Goal: Check status

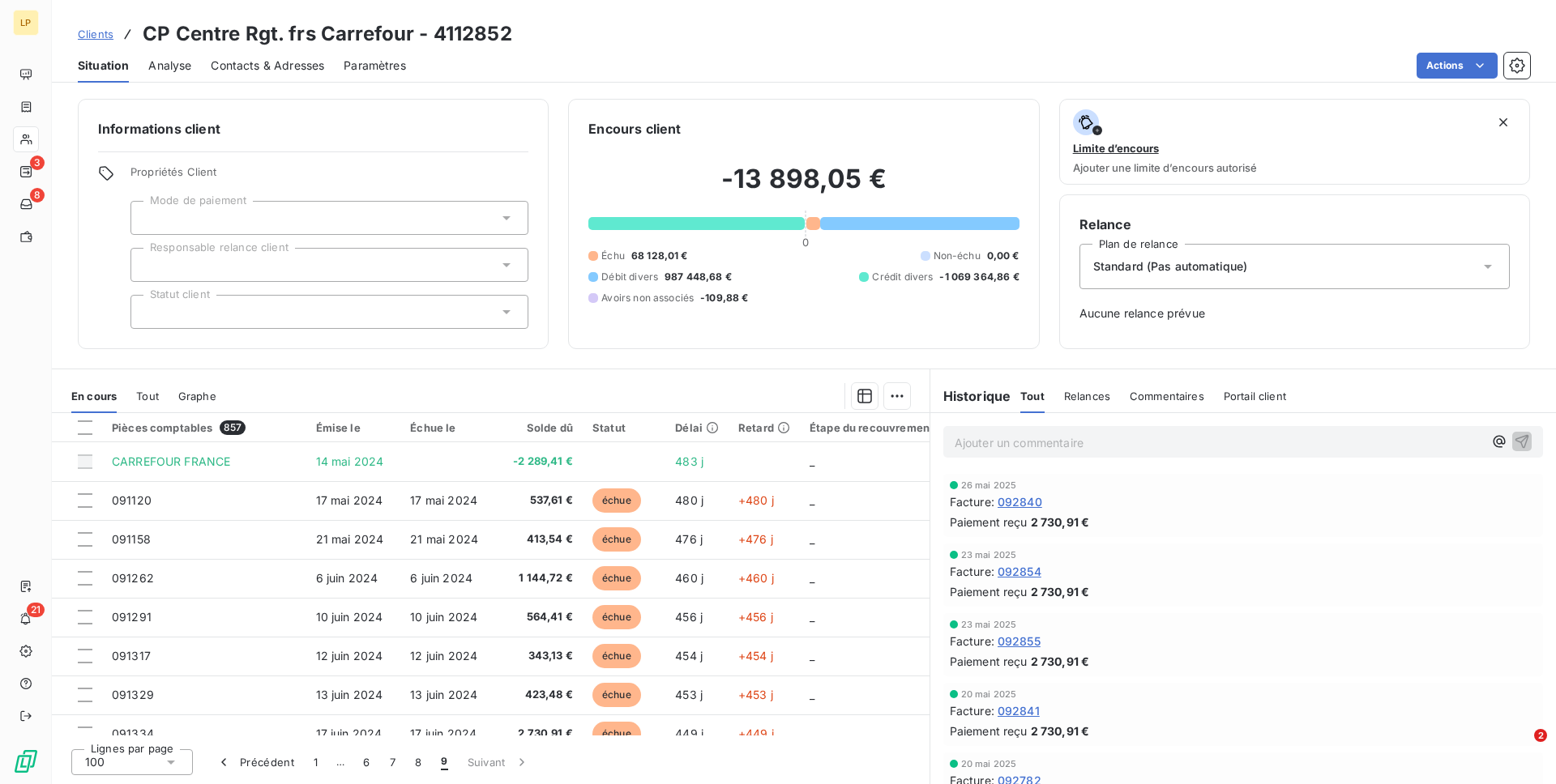
scroll to position [1930, 0]
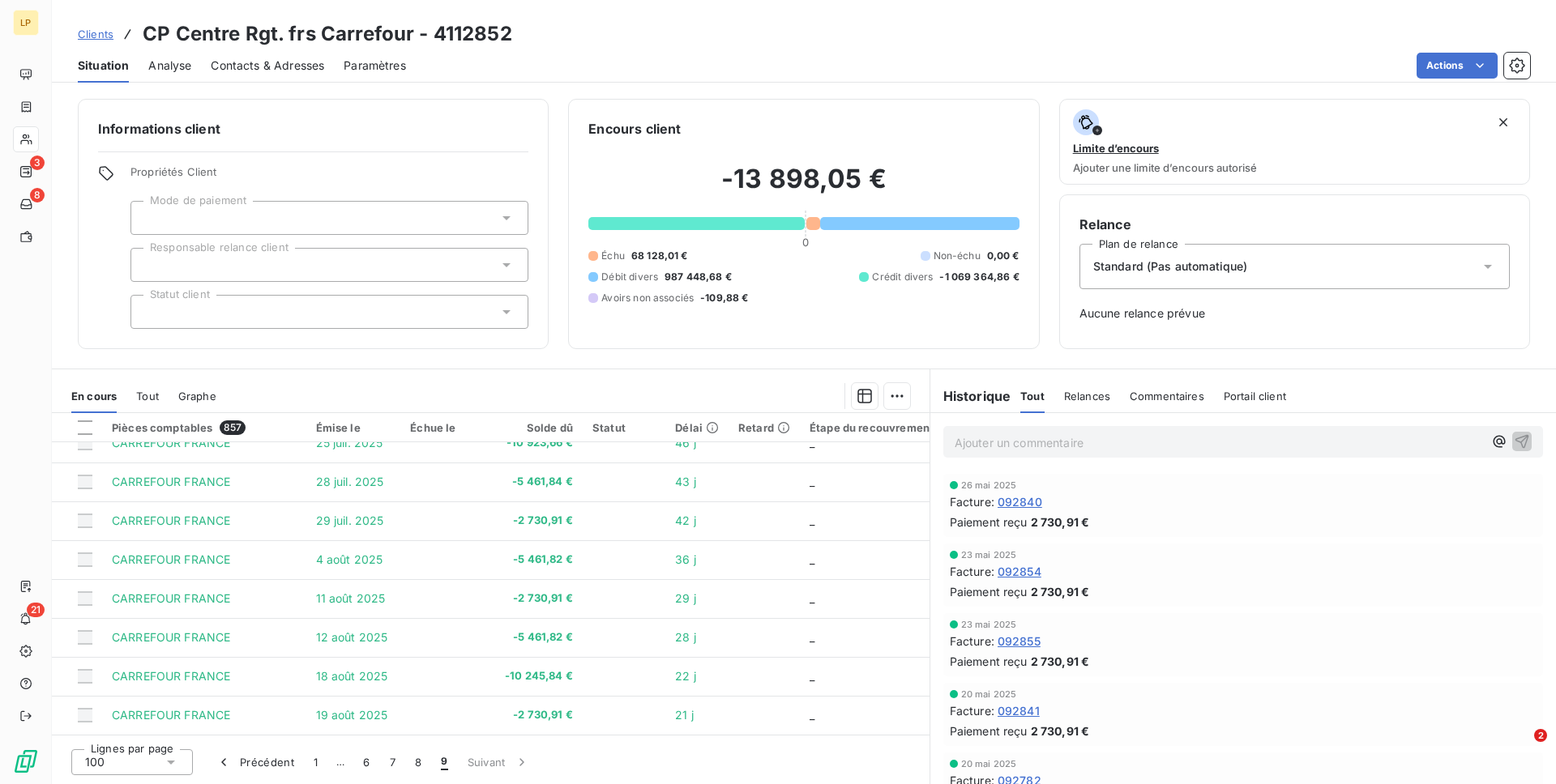
click at [90, 28] on span "Clients" at bounding box center [95, 34] width 36 height 13
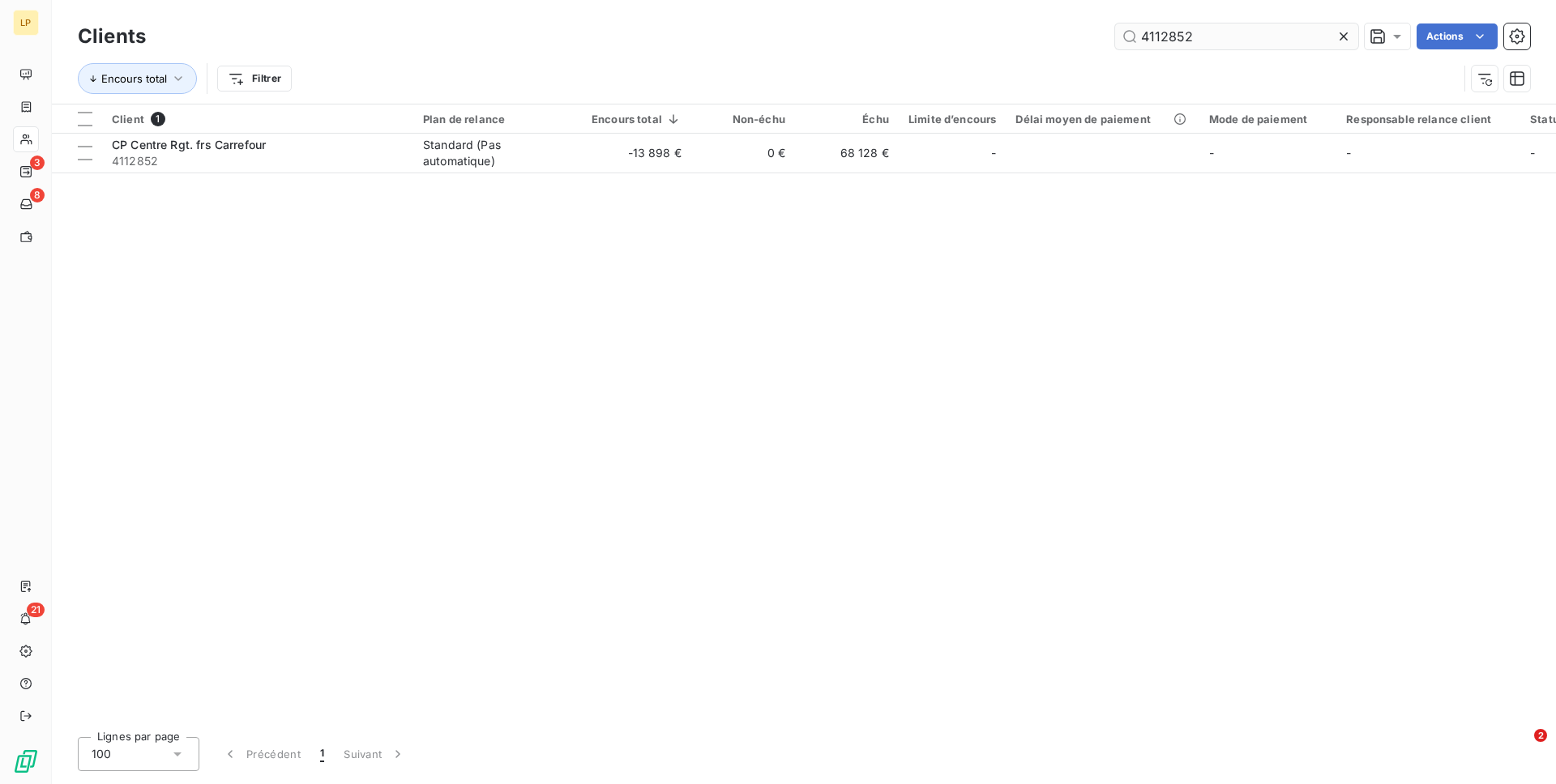
click at [1198, 37] on input "4112852" at bounding box center [1237, 37] width 244 height 26
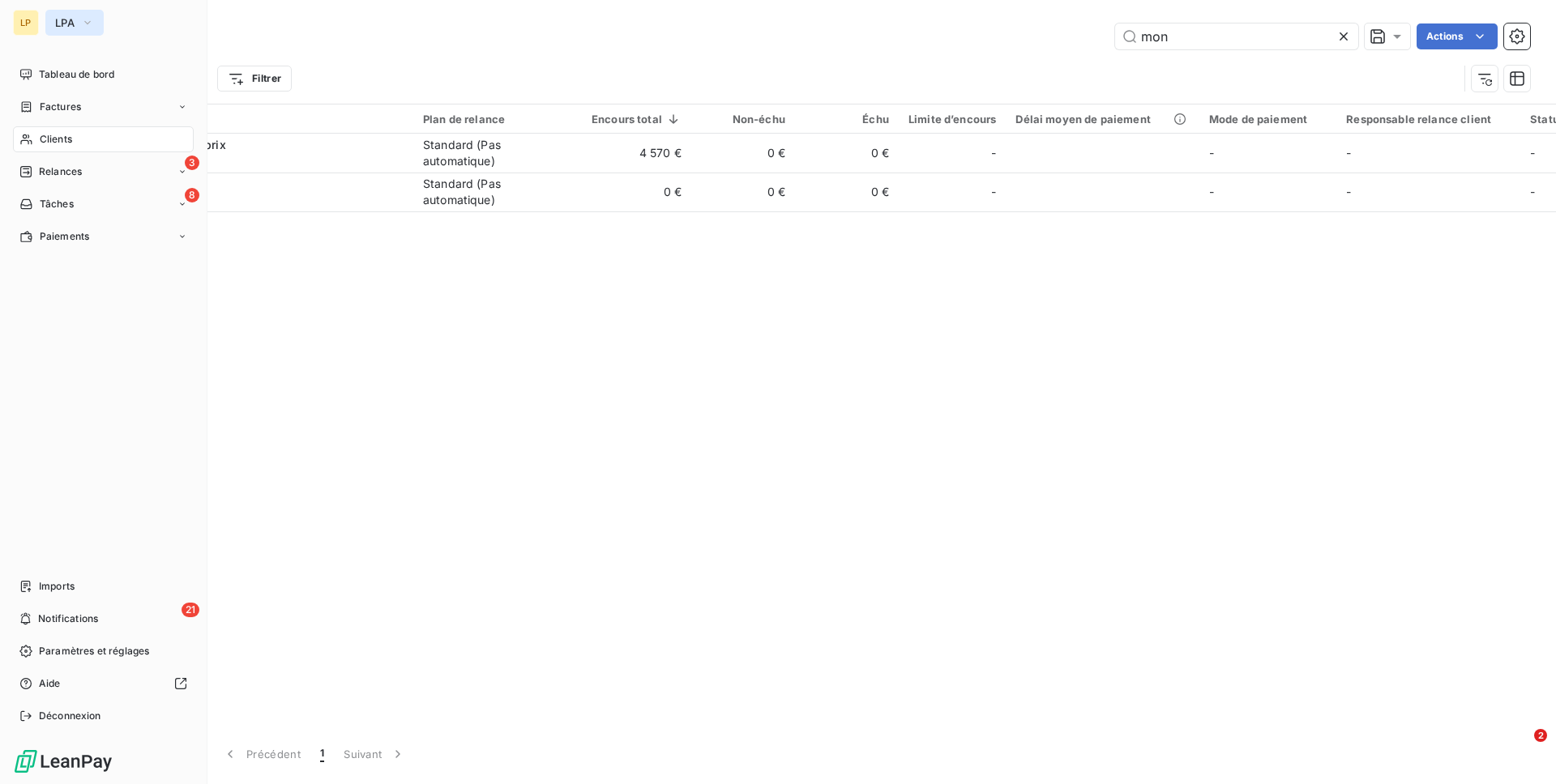
type input "mon"
click at [96, 24] on button "LPA" at bounding box center [75, 23] width 59 height 26
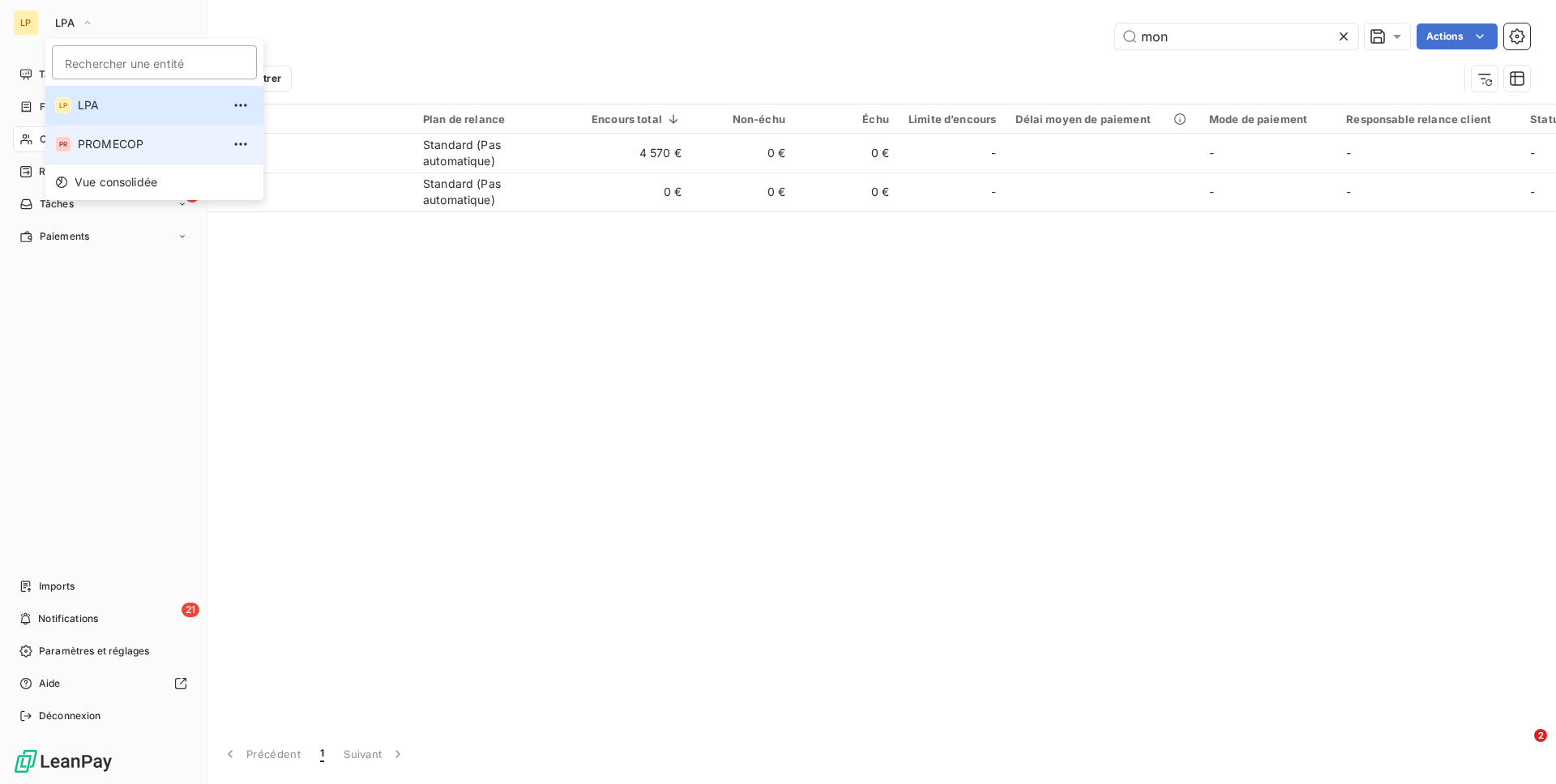
click at [87, 141] on span "PROMECOP" at bounding box center [149, 144] width 143 height 16
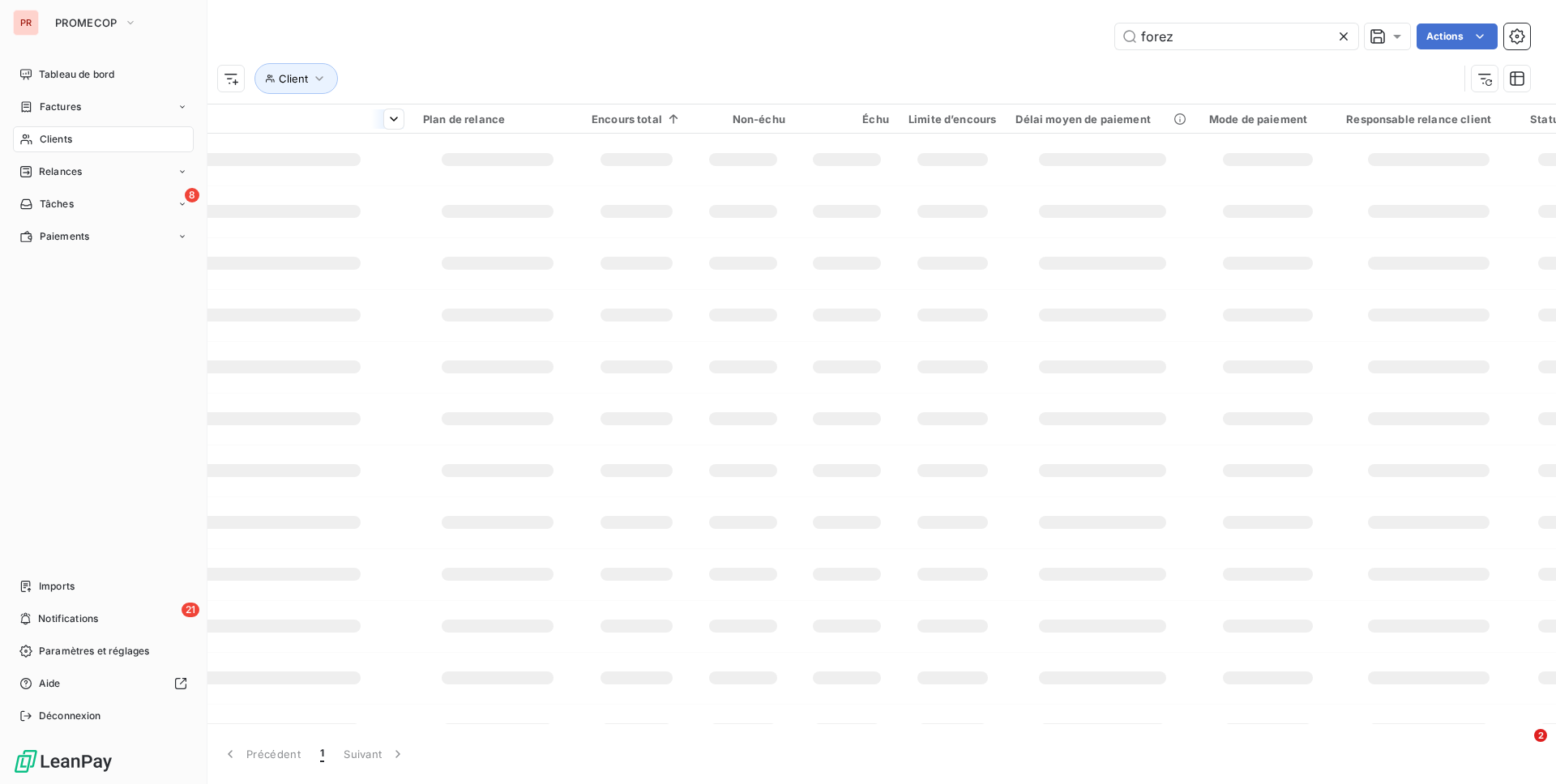
type input "mon"
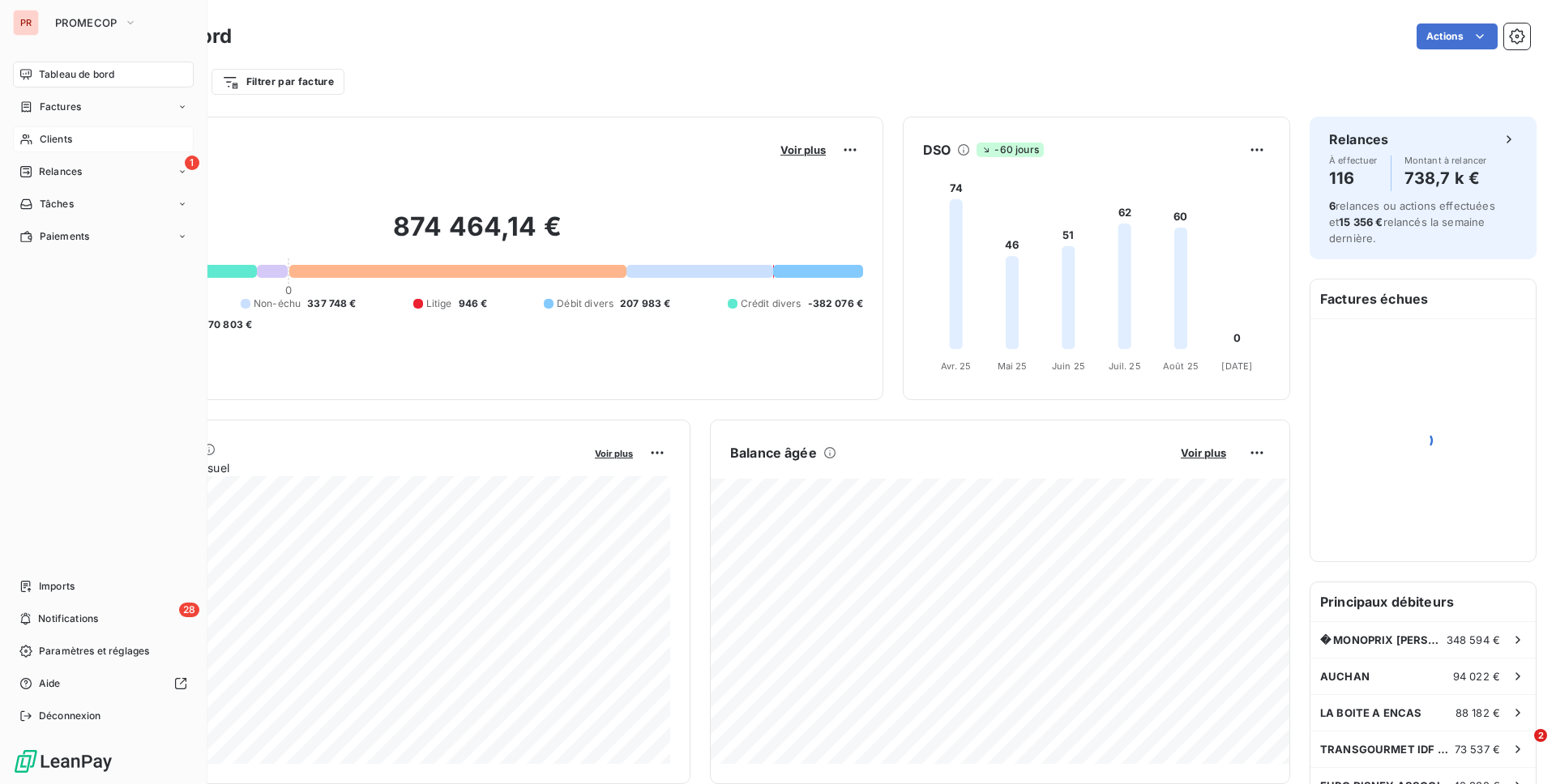
click at [54, 129] on div "Clients" at bounding box center [103, 139] width 181 height 26
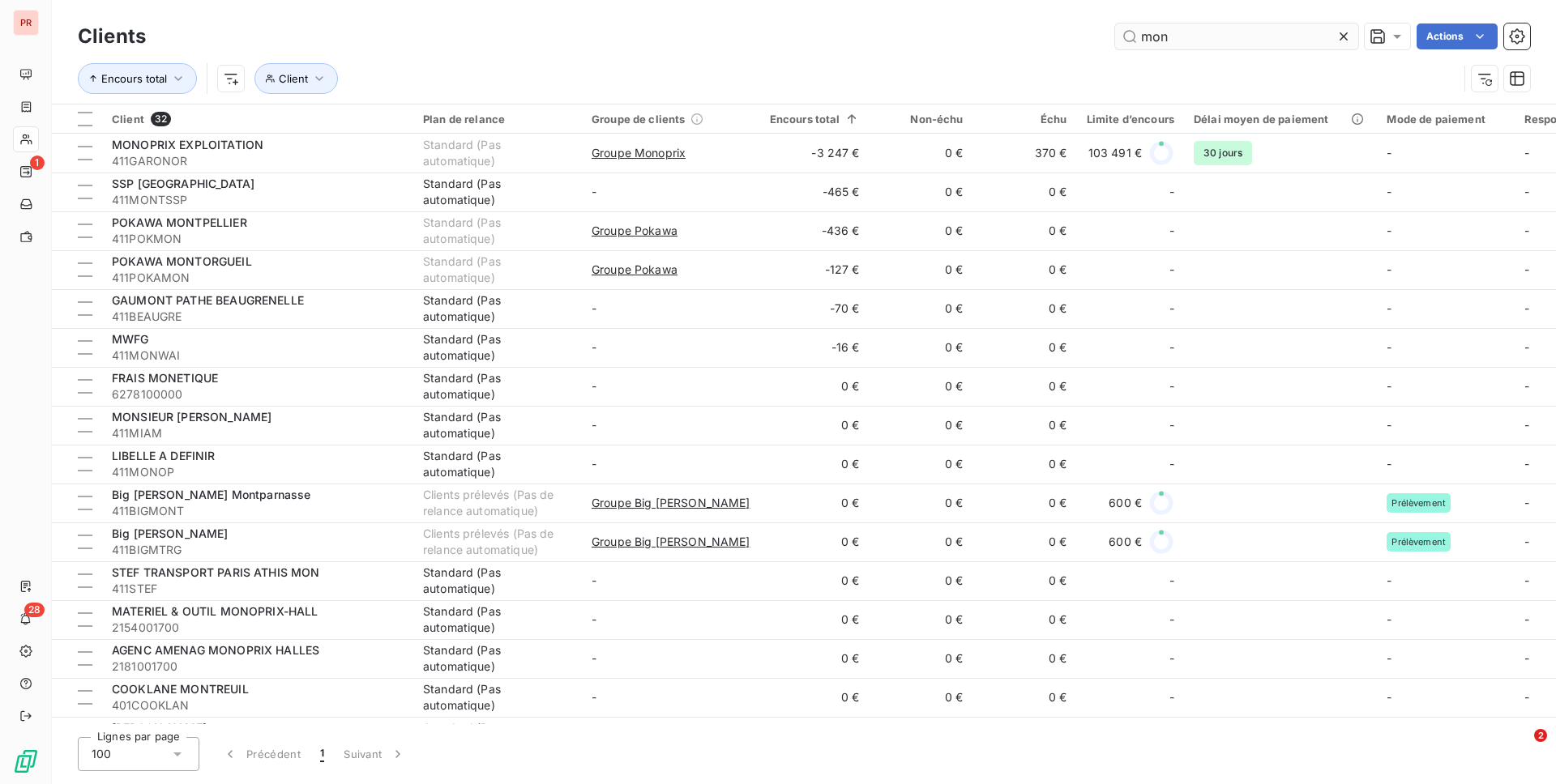
click at [1193, 37] on input "mon" at bounding box center [1237, 37] width 244 height 26
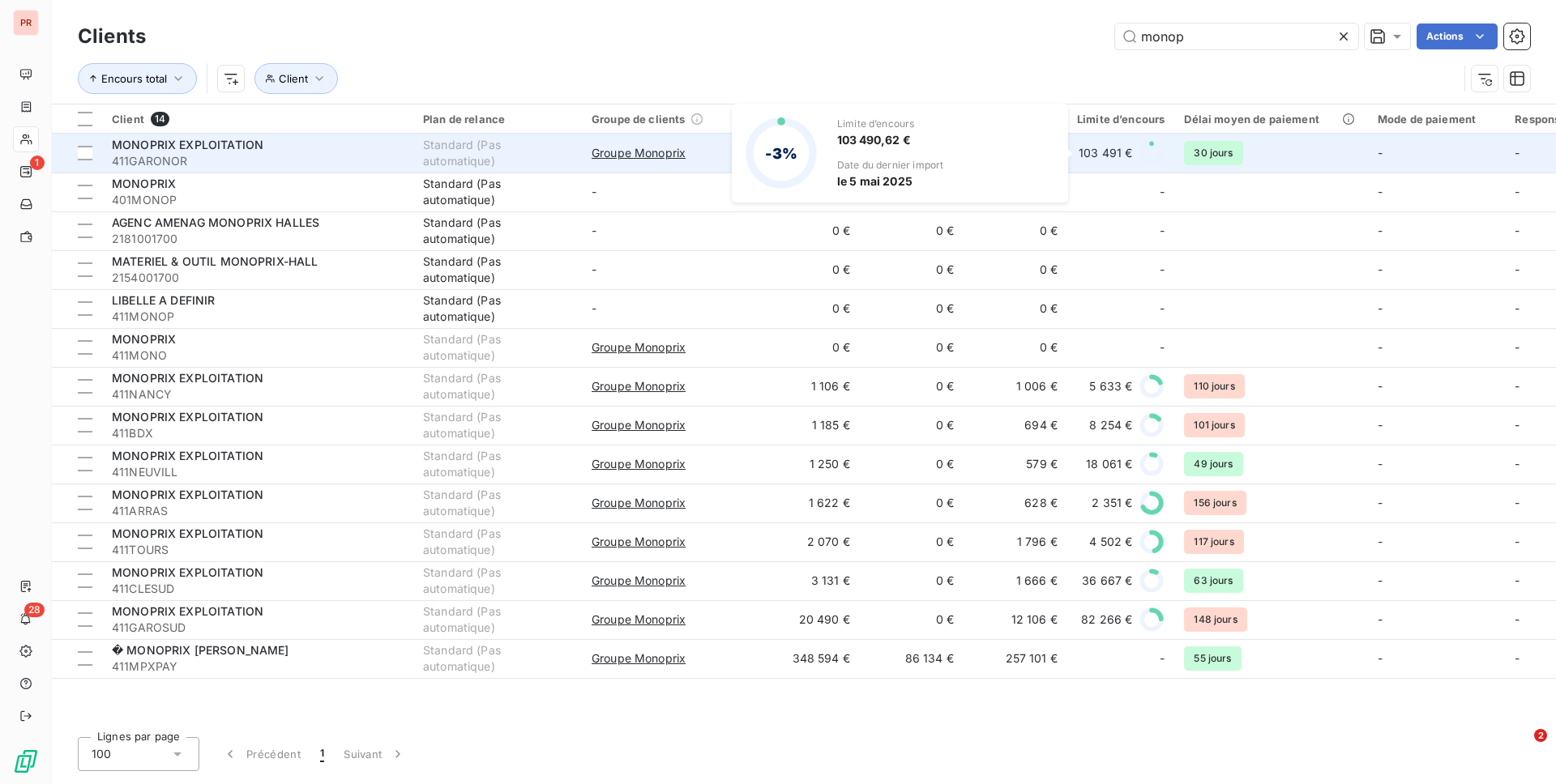
type input "monop"
